Goal: Navigation & Orientation: Find specific page/section

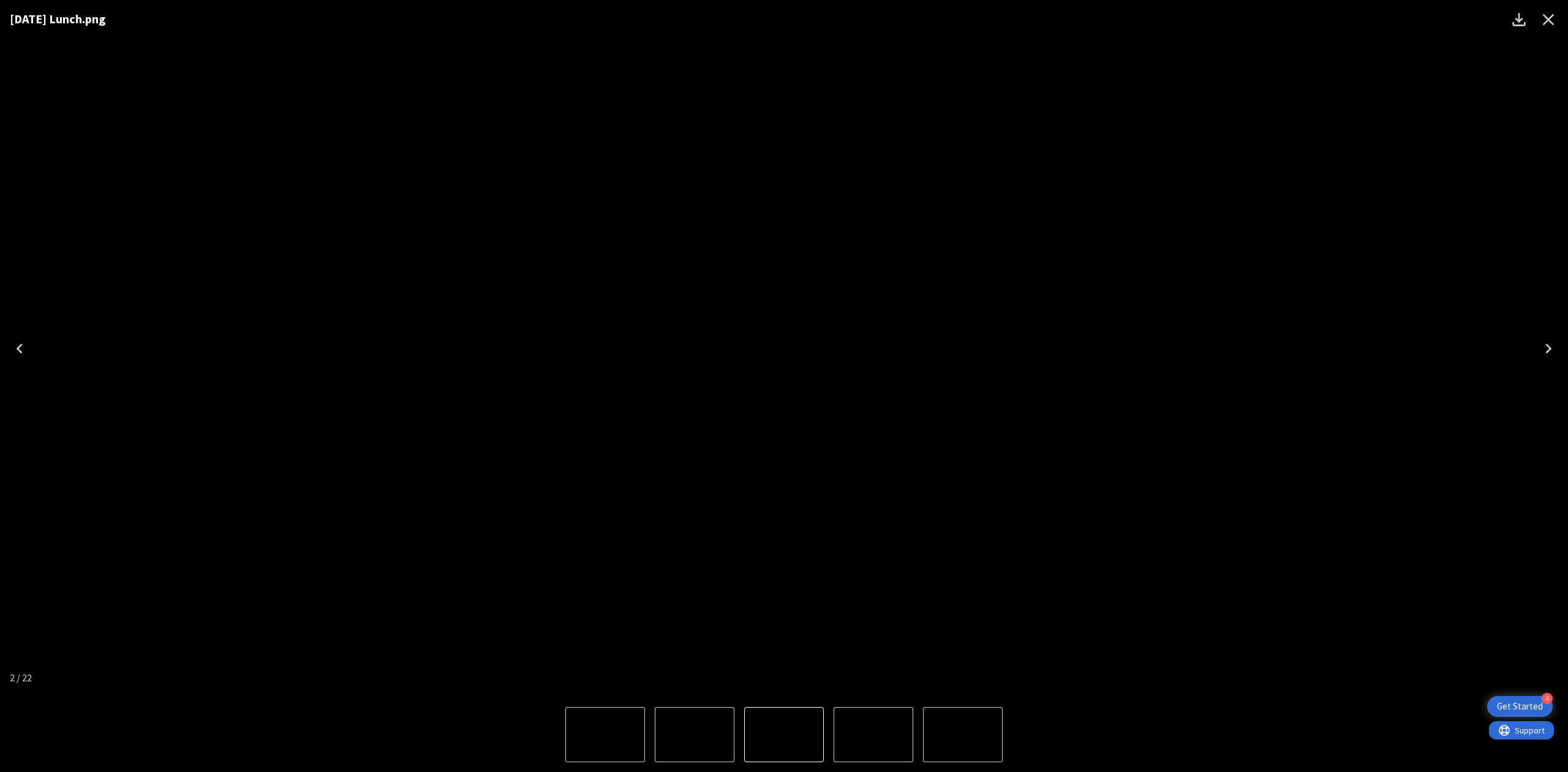
click at [1551, 18] on icon "Close" at bounding box center [1548, 19] width 20 height 20
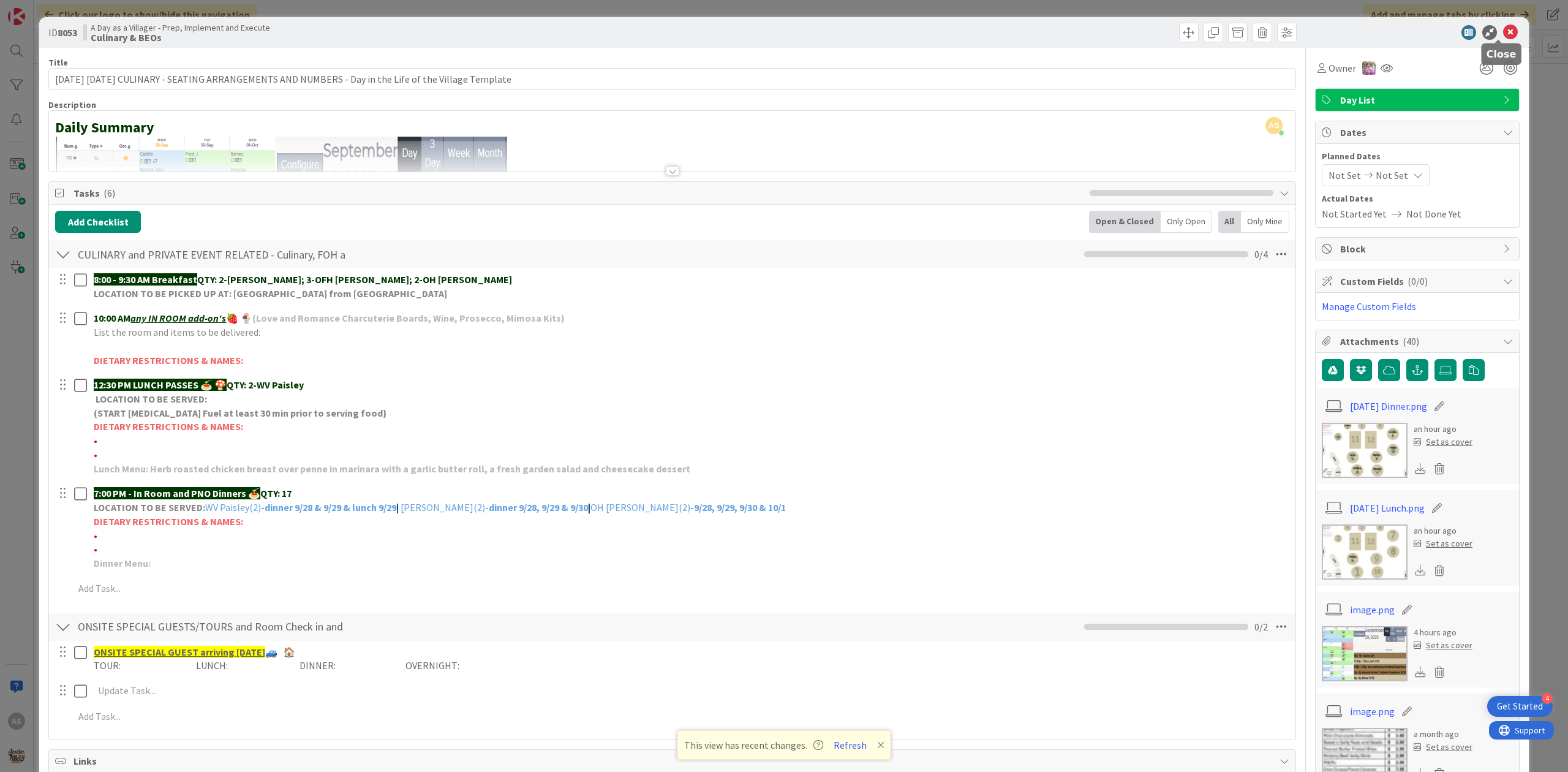
drag, startPoint x: 1527, startPoint y: 33, endPoint x: 1514, endPoint y: 32, distance: 13.0
click at [1523, 33] on div "ID 8053 A Day as a Villager - Prep, Implement and Execute Culinary & BEOs Title…" at bounding box center [784, 386] width 1568 height 772
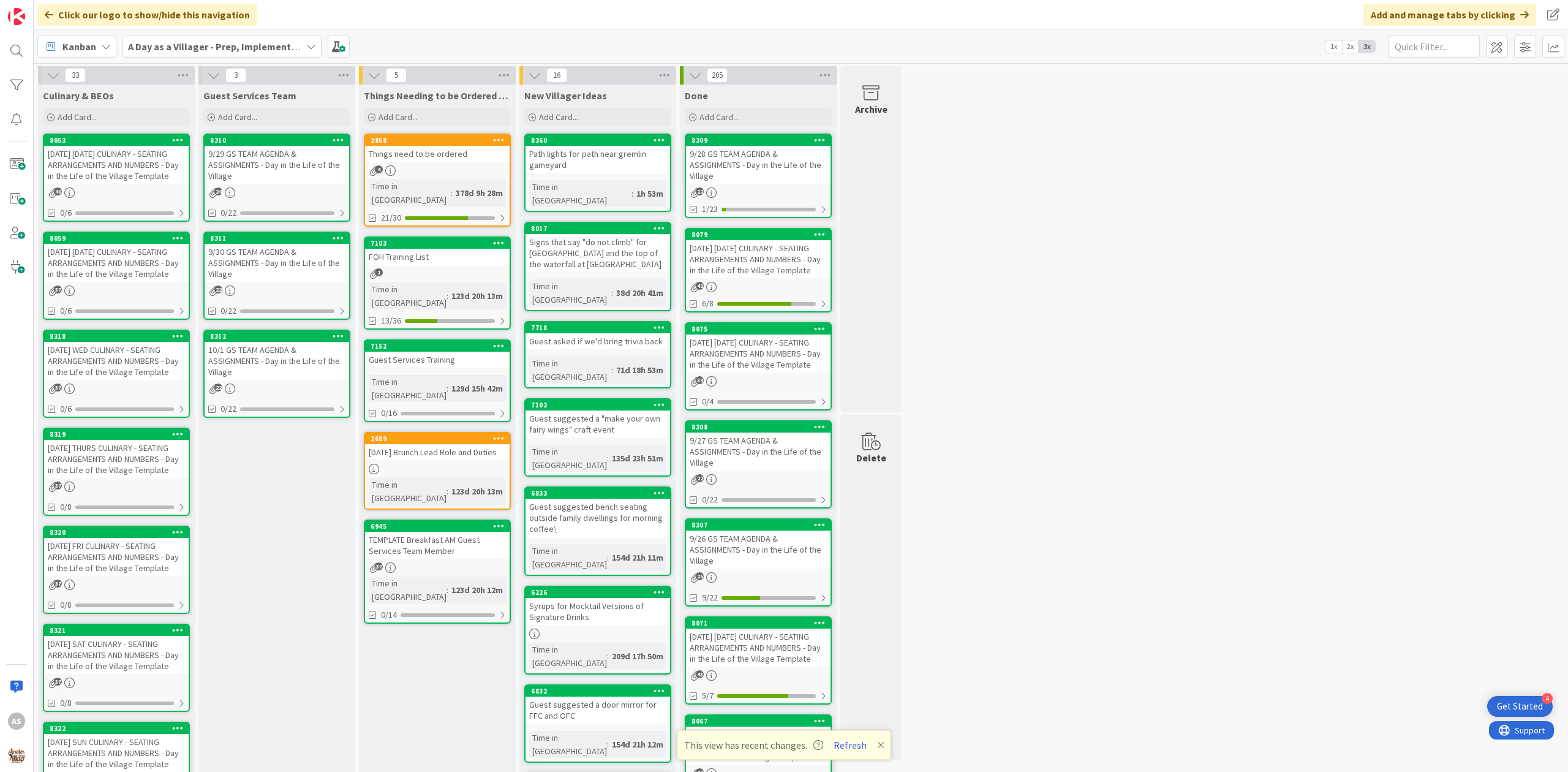
click at [137, 267] on div "[DATE] [DATE] CULINARY - SEATING ARRANGEMENTS AND NUMBERS - Day in the Life of …" at bounding box center [117, 263] width 144 height 38
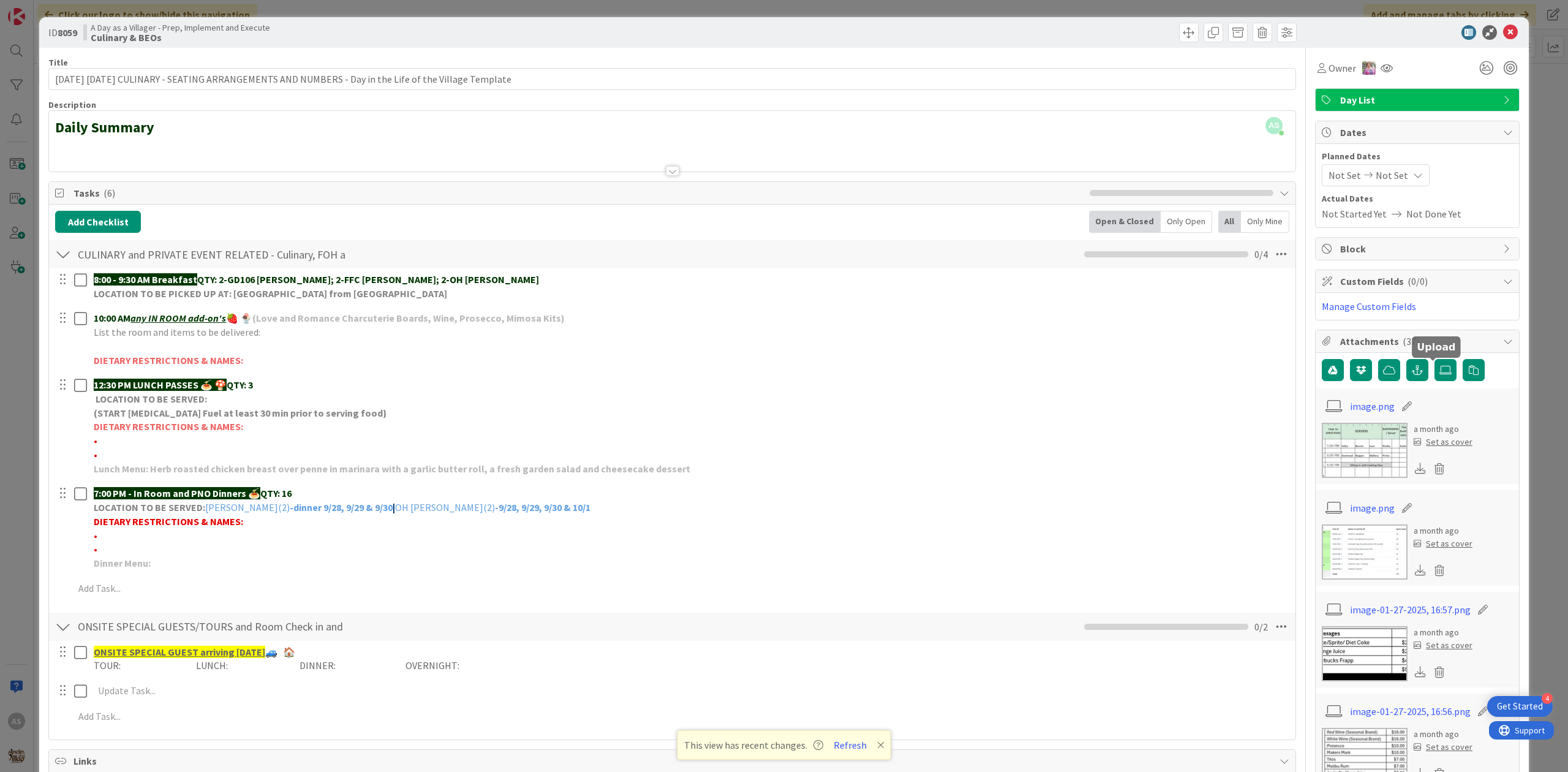
click at [1438, 382] on div at bounding box center [1446, 370] width 22 height 23
click at [1439, 375] on icon at bounding box center [1445, 370] width 12 height 10
click at [1435, 359] on input "file" at bounding box center [1435, 359] width 0 height 0
click at [1435, 379] on label at bounding box center [1446, 370] width 22 height 22
click at [1435, 359] on input "file" at bounding box center [1435, 359] width 0 height 0
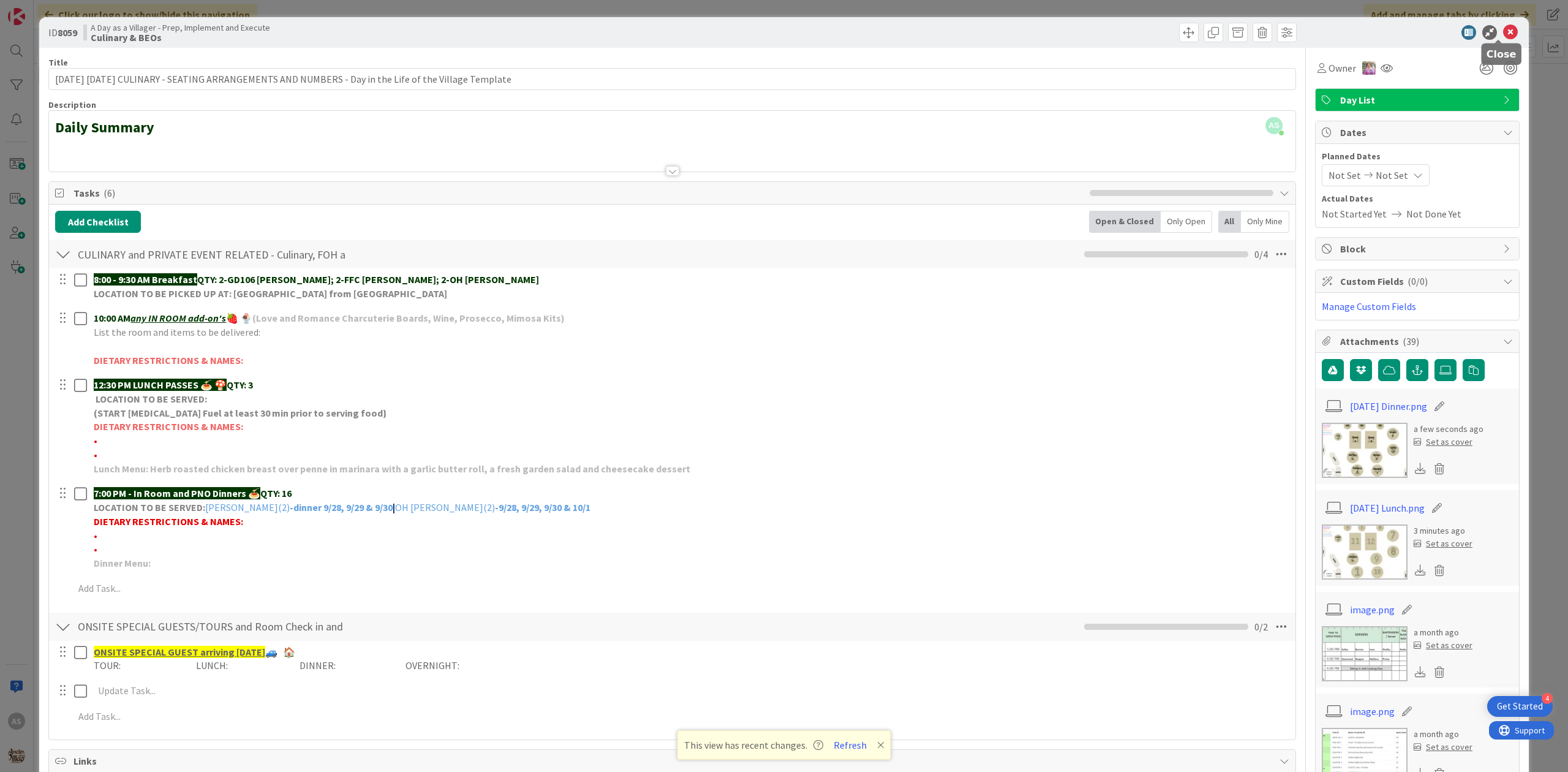
click at [1503, 37] on icon at bounding box center [1510, 33] width 15 height 15
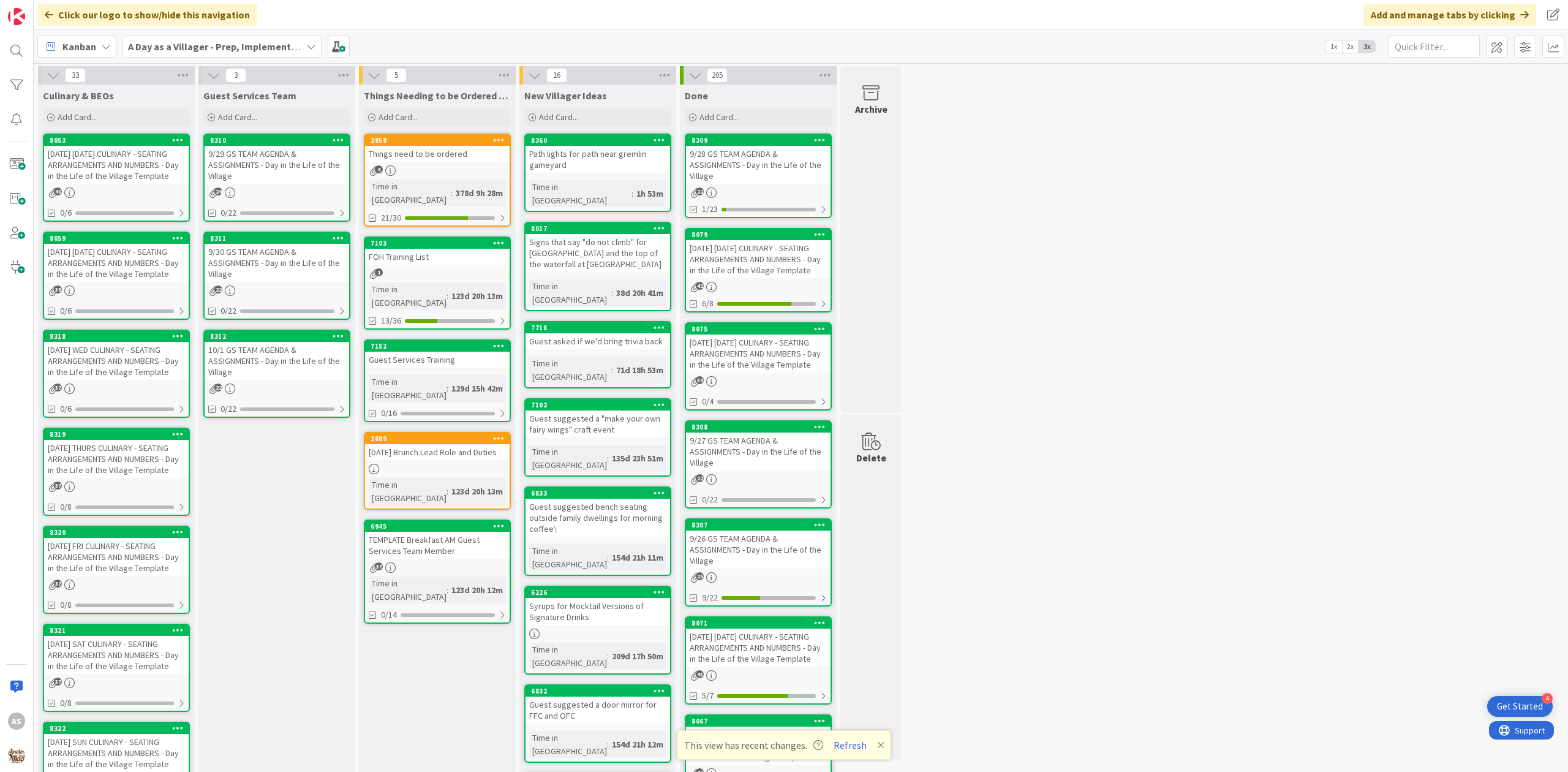
click at [133, 359] on div "[DATE] WED CULINARY - SEATING ARRANGEMENTS AND NUMBERS - Day in the Life of the…" at bounding box center [117, 361] width 144 height 38
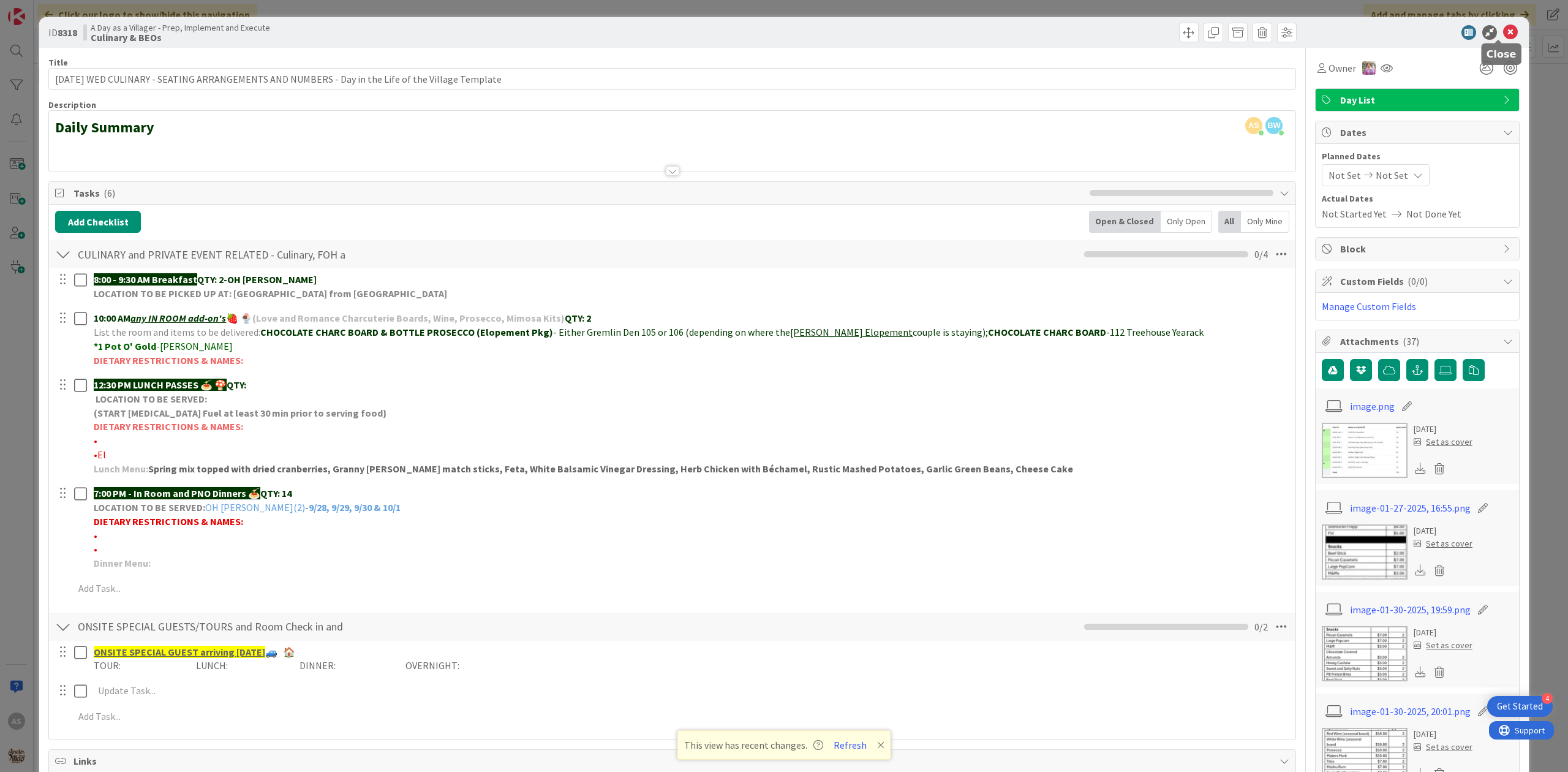
click at [1503, 37] on icon at bounding box center [1510, 33] width 15 height 15
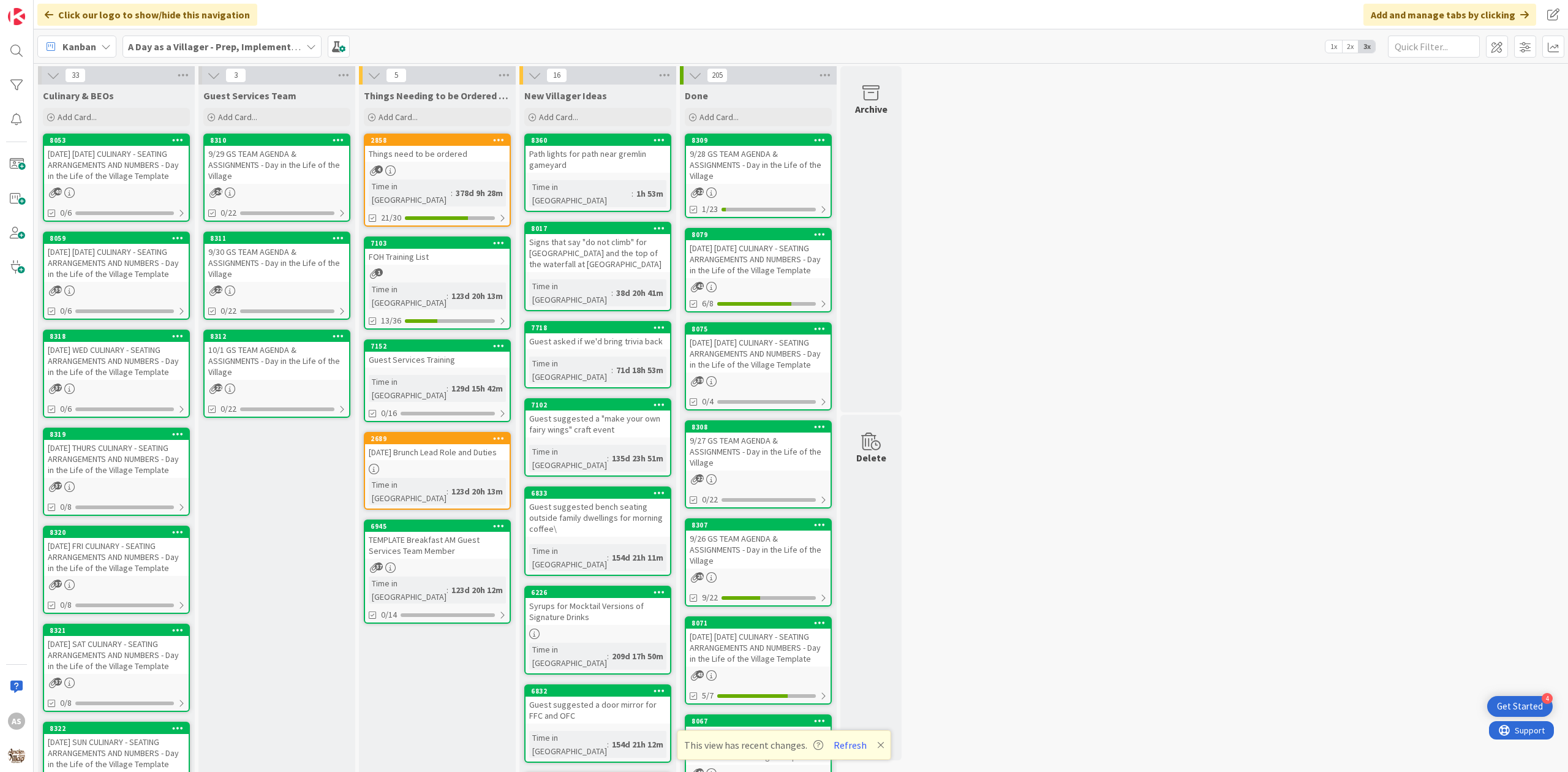
click at [168, 49] on b "A Day as a Villager - Prep, Implement and Execute" at bounding box center [237, 46] width 218 height 12
